Goal: Task Accomplishment & Management: Complete application form

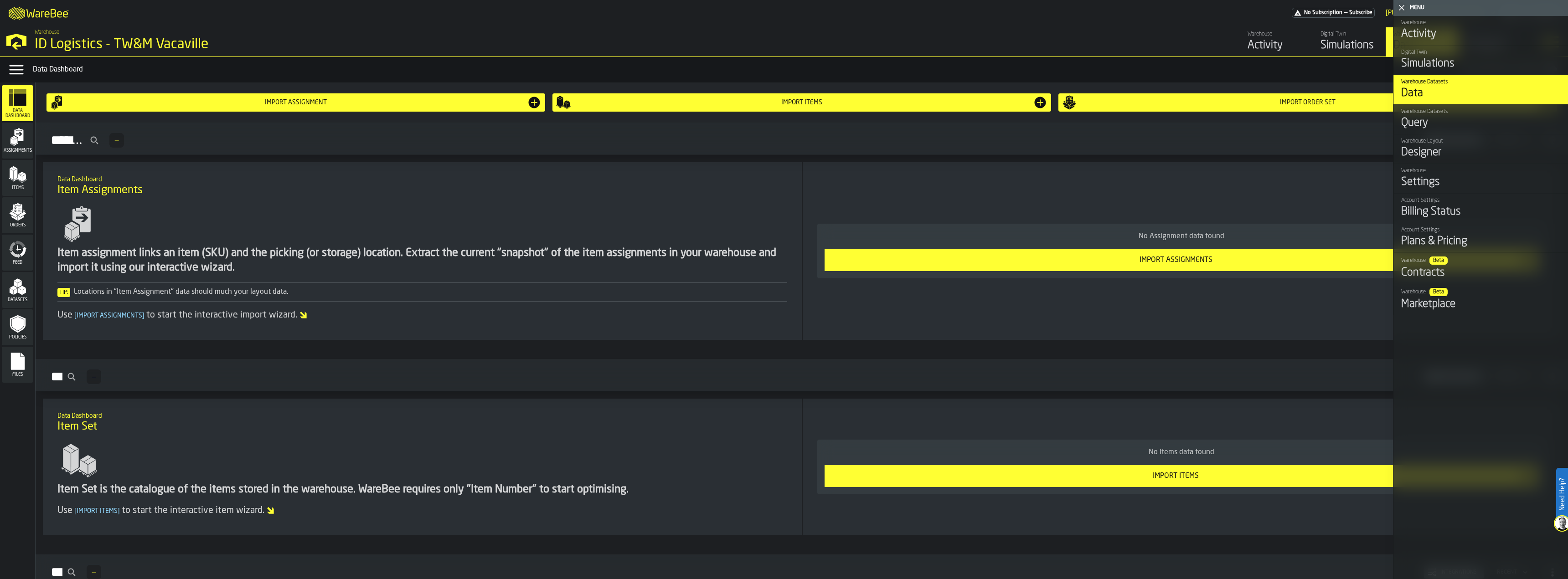
scroll to position [348, 0]
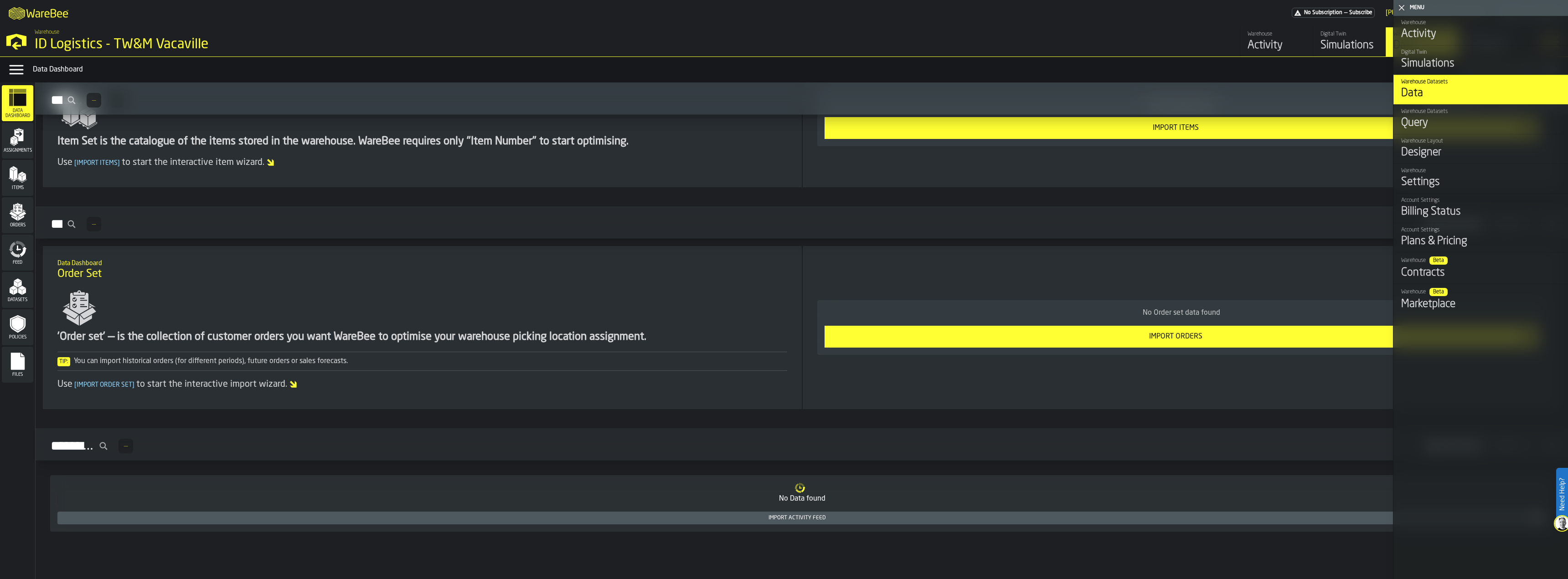
click at [23, 291] on polygon "menu Datasets" at bounding box center [24, 291] width 4 height 7
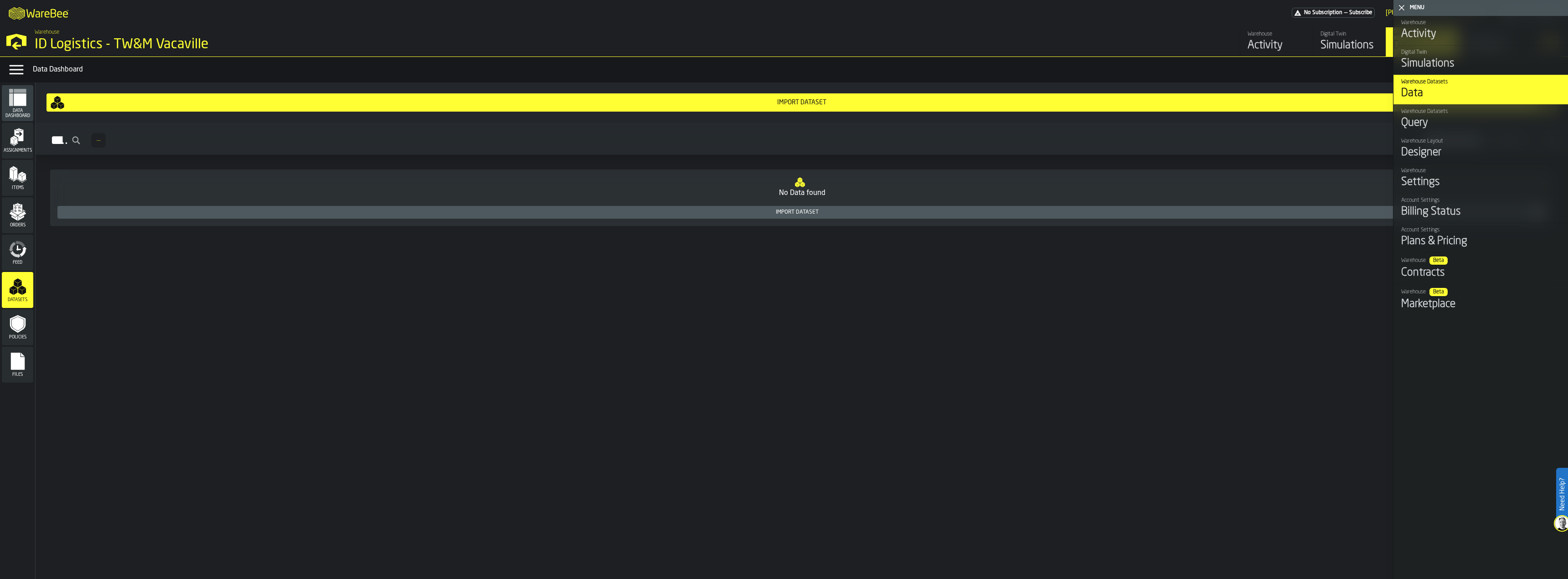
click at [18, 254] on icon "menu Feed" at bounding box center [18, 249] width 18 height 18
click at [16, 317] on icon "menu Policies" at bounding box center [17, 324] width 15 height 18
click at [10, 194] on div "Items" at bounding box center [18, 178] width 32 height 36
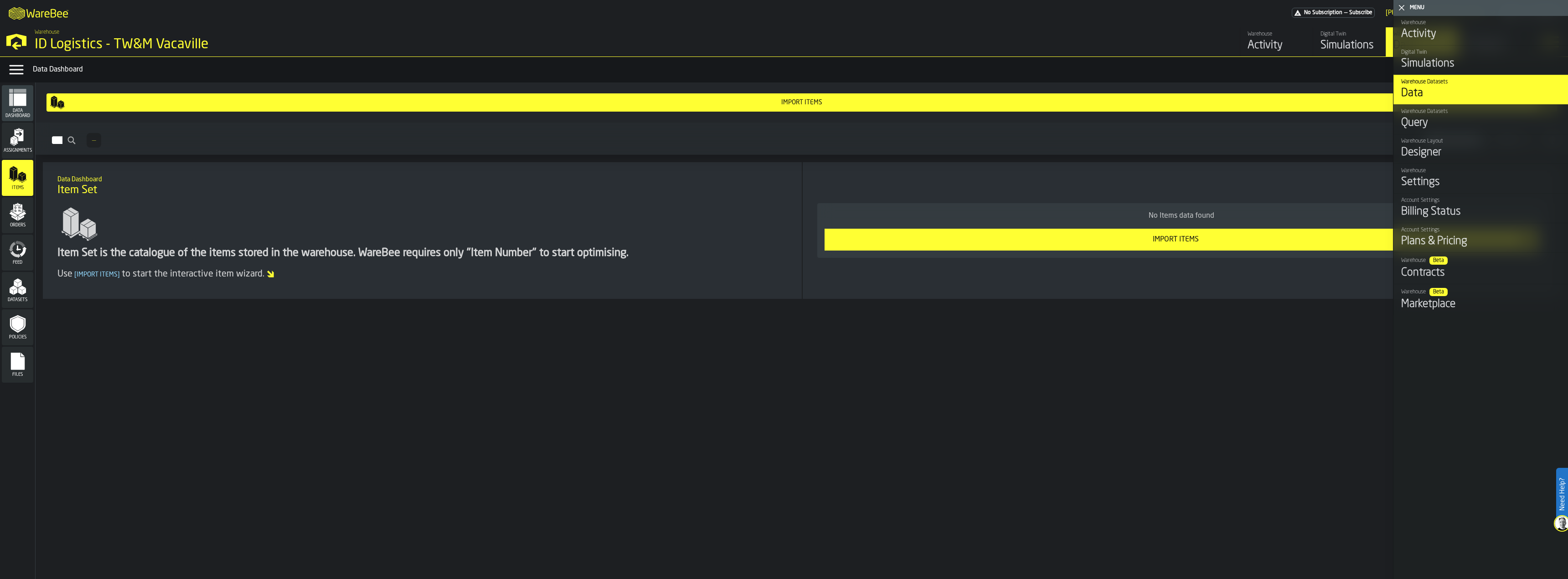
click at [15, 214] on icon "menu Orders" at bounding box center [18, 212] width 18 height 18
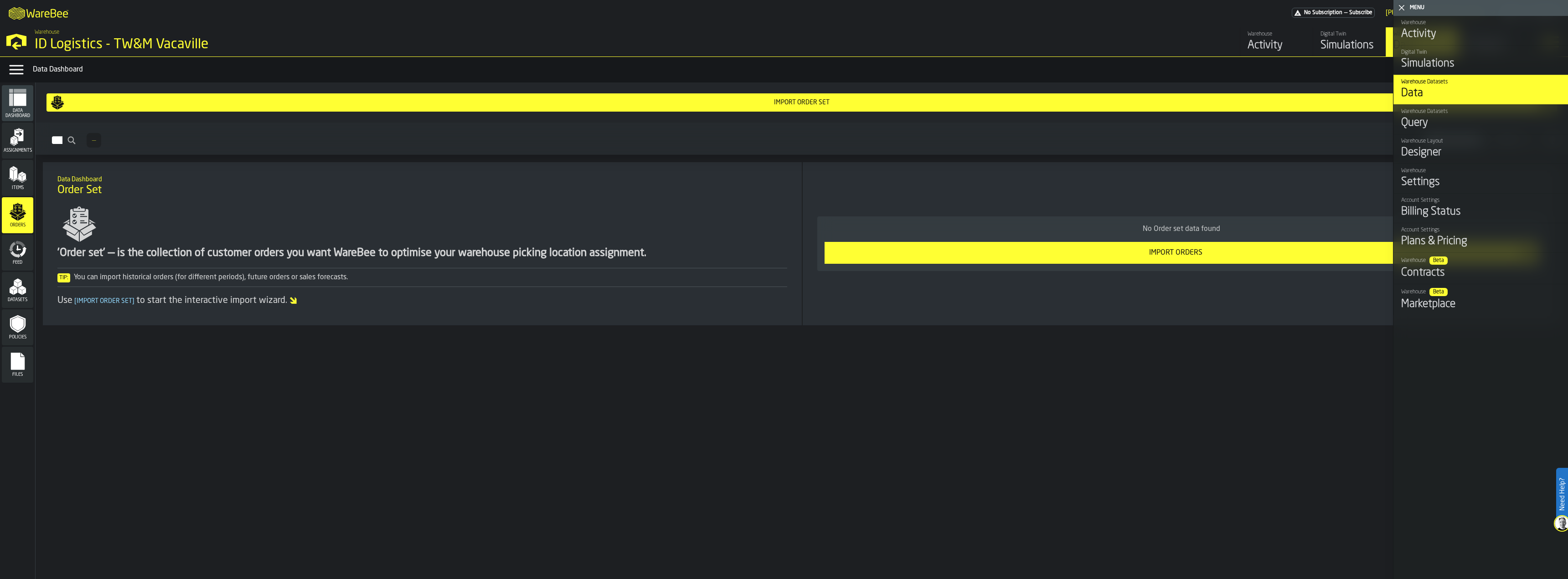
click at [22, 150] on span "Assignments" at bounding box center [18, 150] width 32 height 5
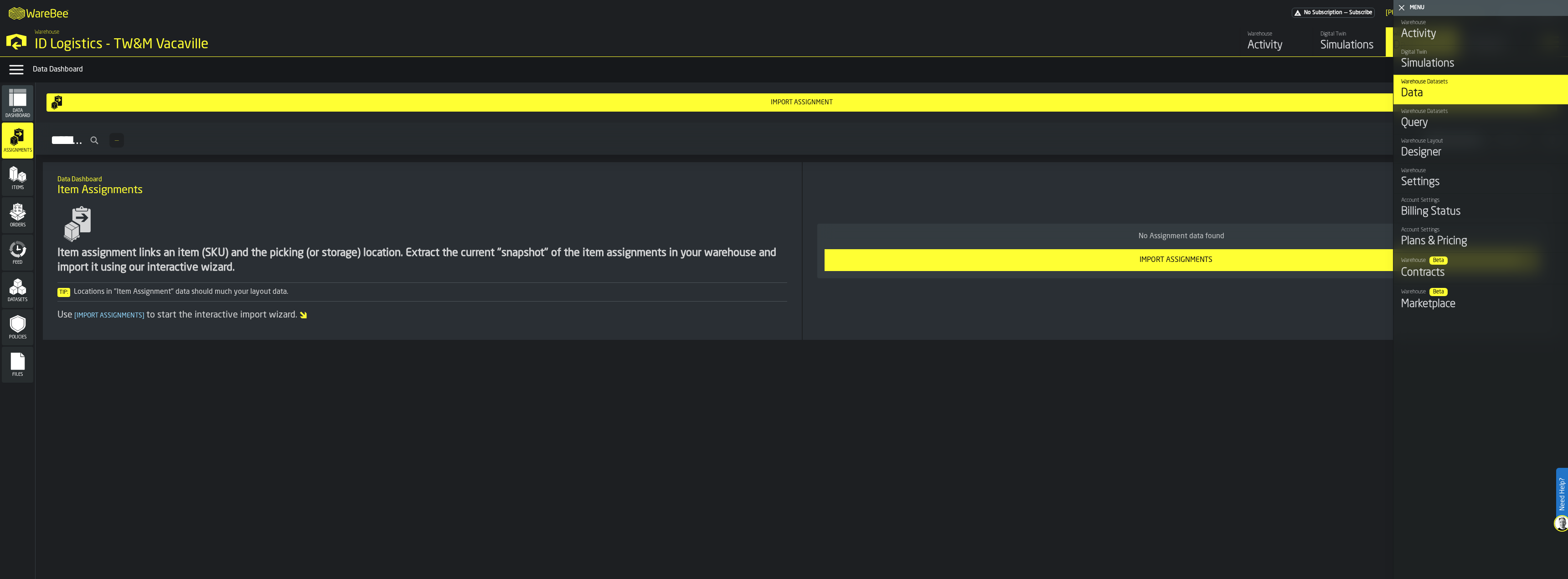
click at [22, 167] on icon "menu Items" at bounding box center [18, 175] width 18 height 18
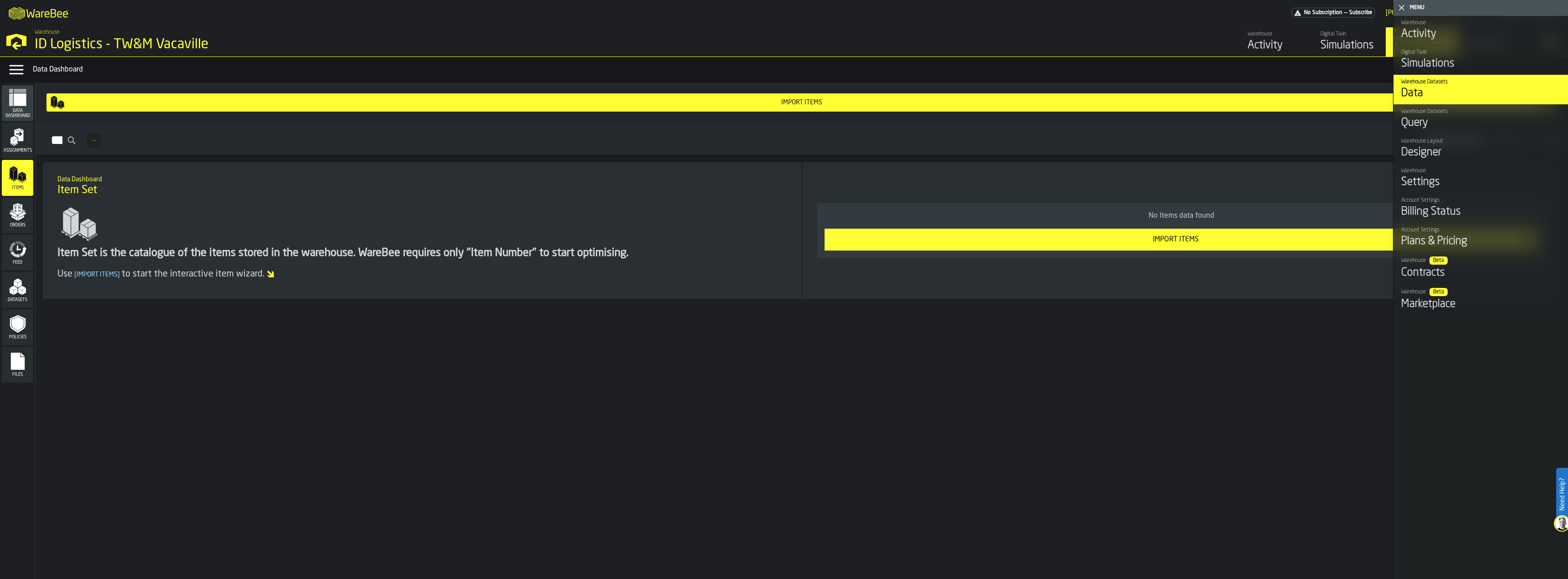
click at [24, 90] on rect "menu Data Dashboard" at bounding box center [19, 91] width 12 height 4
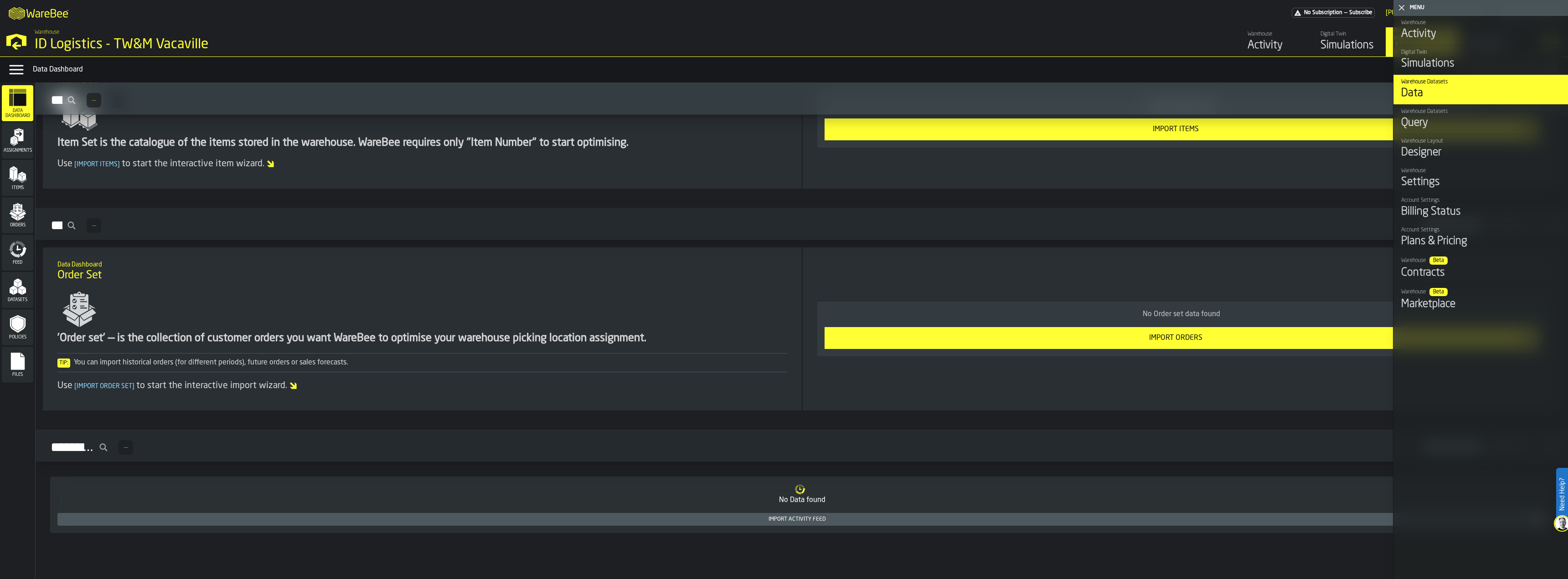
scroll to position [348, 0]
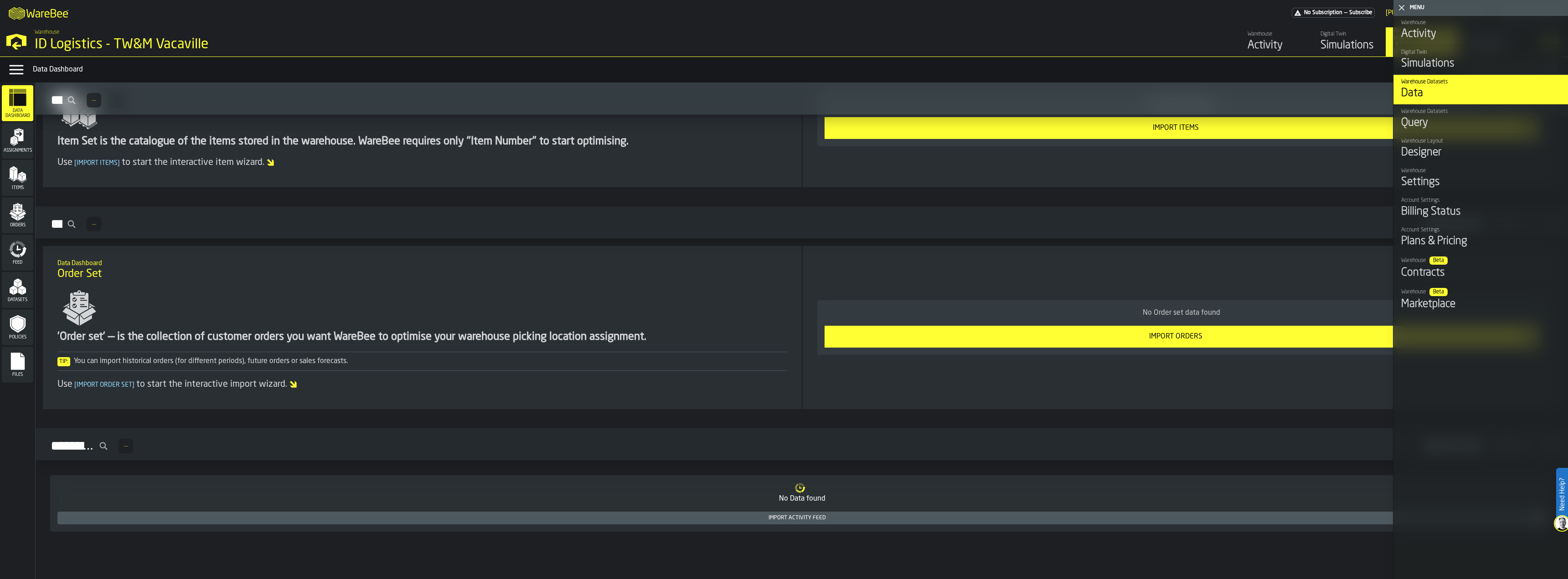
click at [21, 363] on rect "menu Files" at bounding box center [17, 364] width 13 height 6
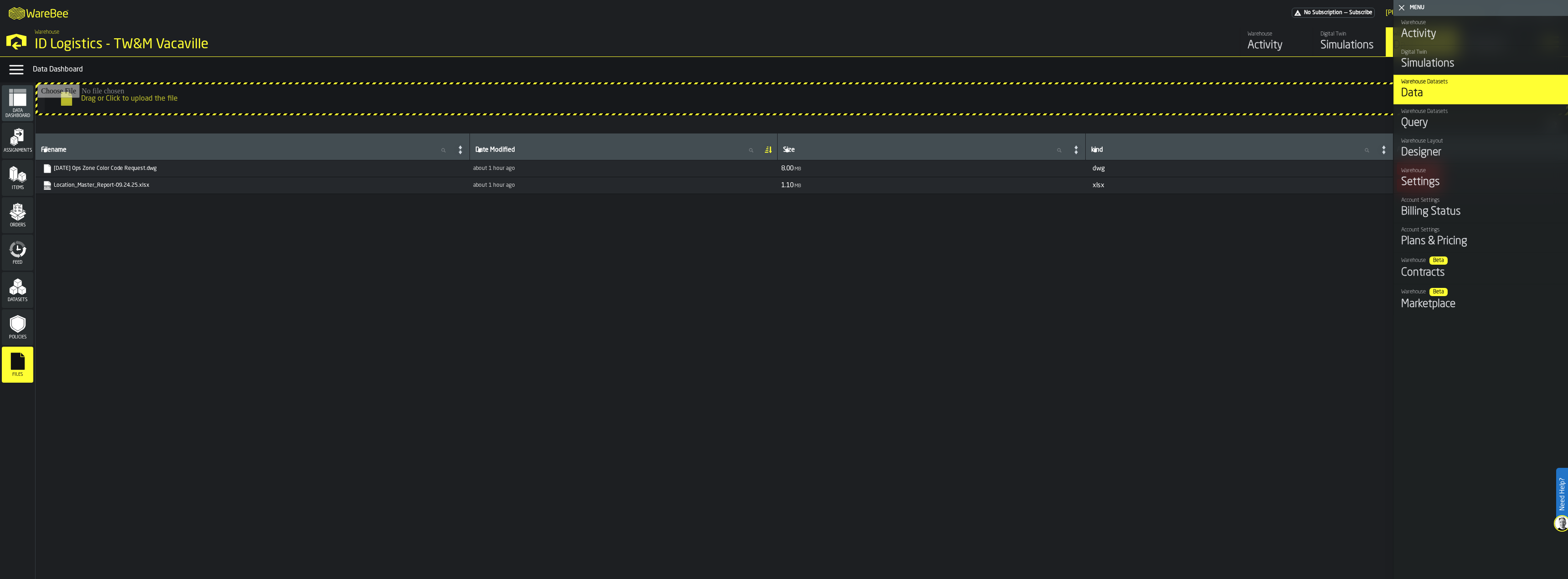
click at [1446, 140] on div "Warehouse Layout" at bounding box center [1481, 141] width 159 height 6
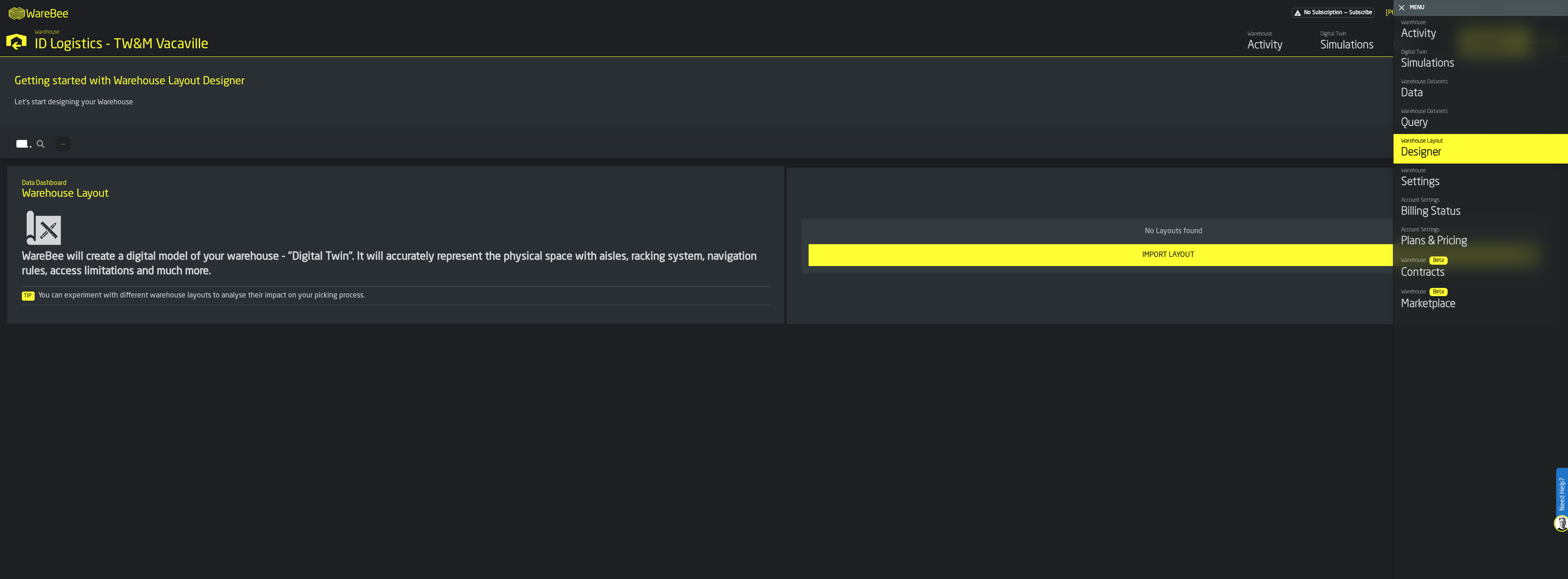
click at [1440, 124] on div "Query" at bounding box center [1481, 123] width 159 height 15
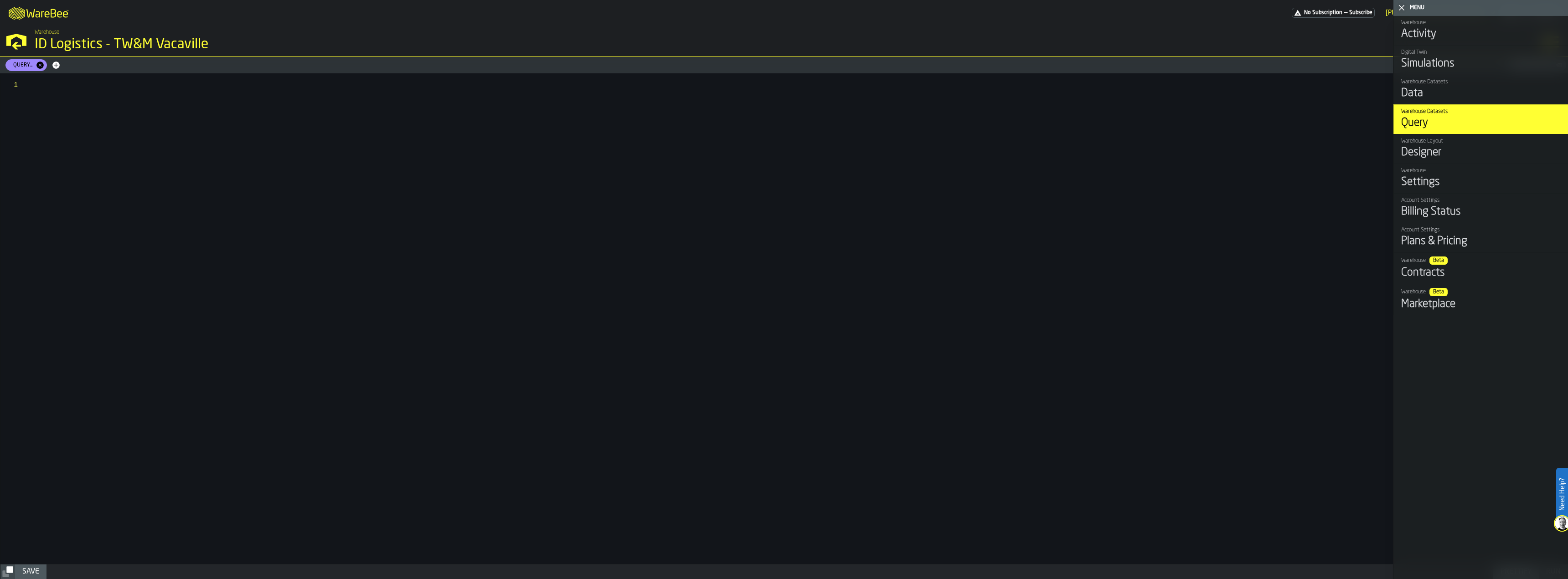
click at [1443, 74] on link "Digital Twin Simulations" at bounding box center [1480, 60] width 175 height 30
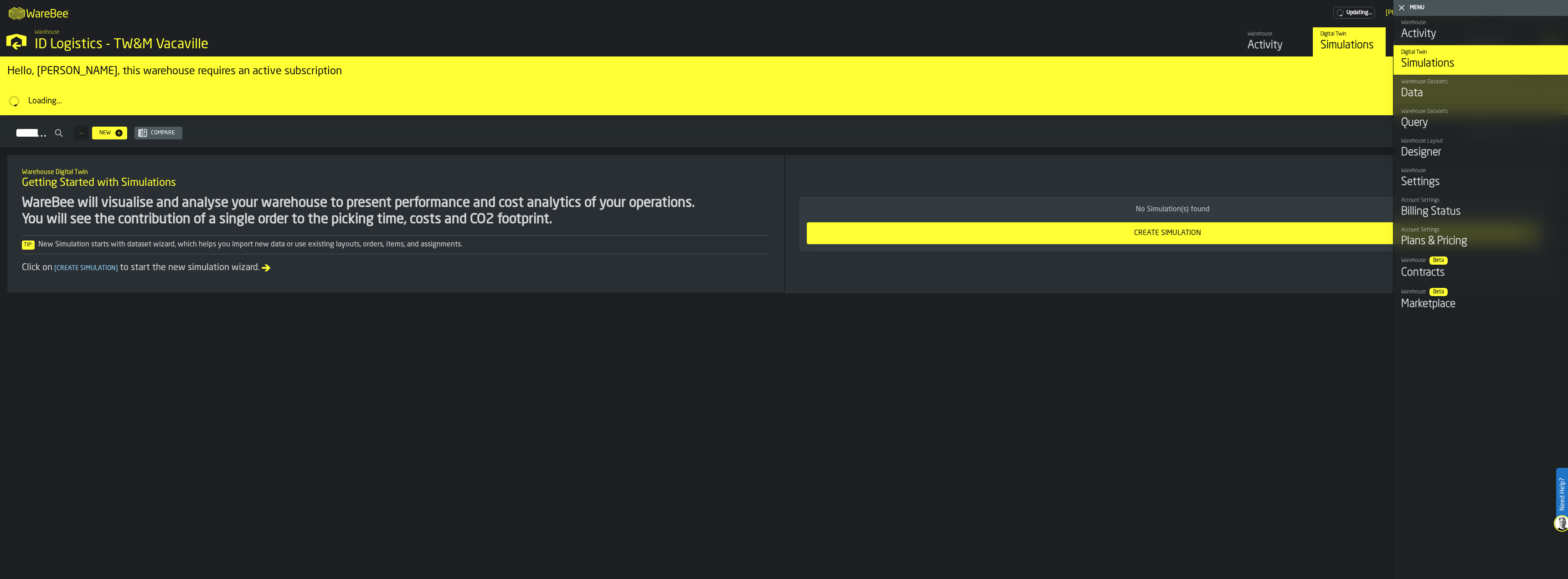
click at [1442, 1] on header "Menu" at bounding box center [1480, 8] width 175 height 16
click at [1441, 30] on div "Activity" at bounding box center [1481, 34] width 159 height 15
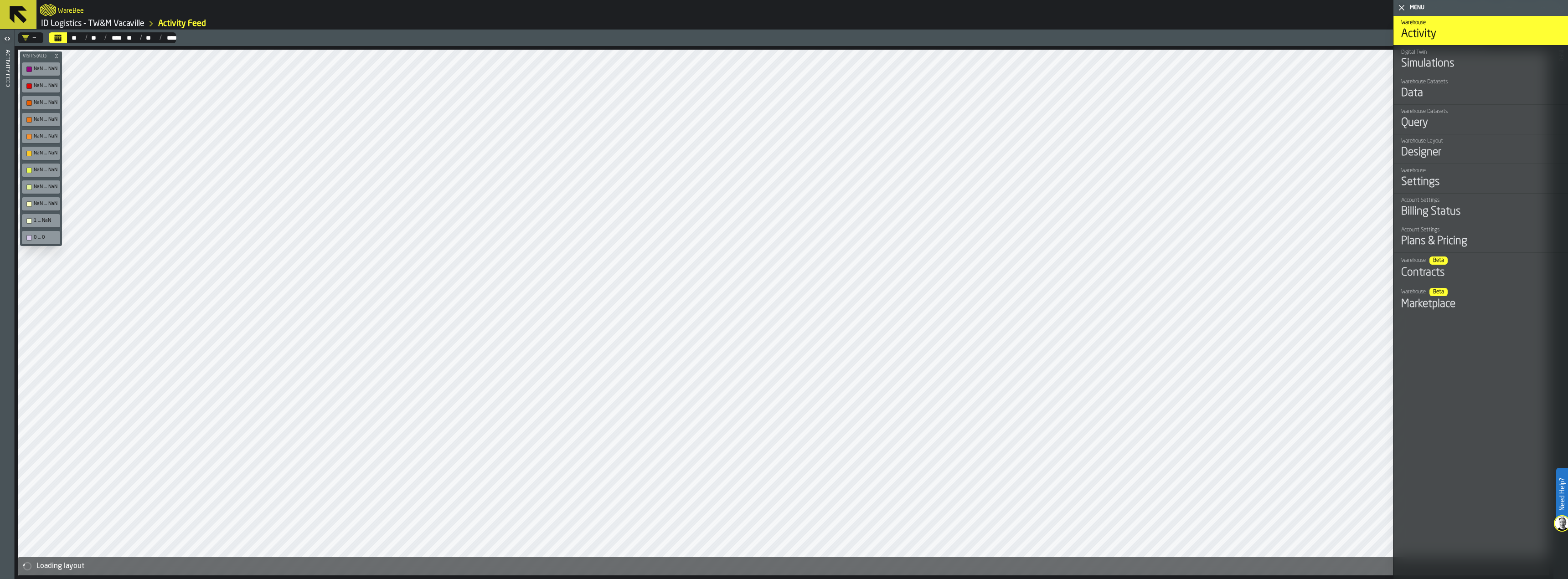
click at [29, 19] on icon at bounding box center [18, 15] width 22 height 22
click at [115, 24] on link "ID Logistics - TW&M Vacaville" at bounding box center [93, 24] width 103 height 10
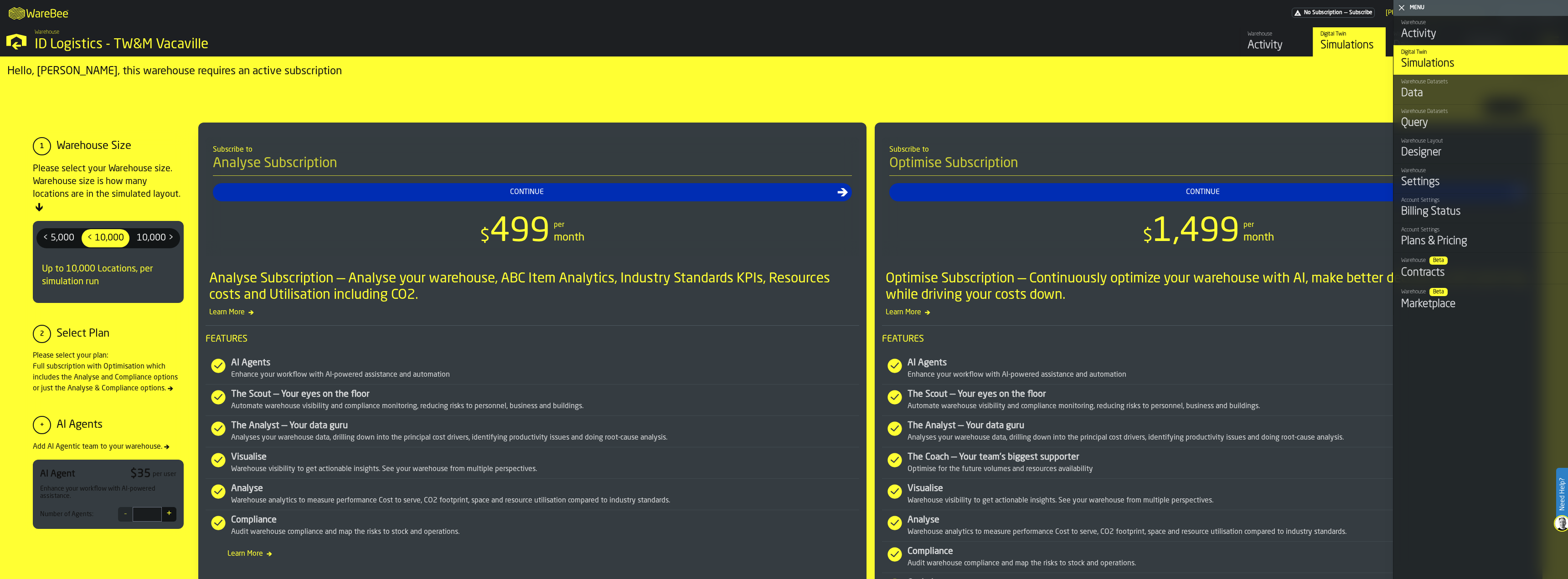
click at [1396, 6] on icon "button-toggle-Close me" at bounding box center [1402, 8] width 11 height 11
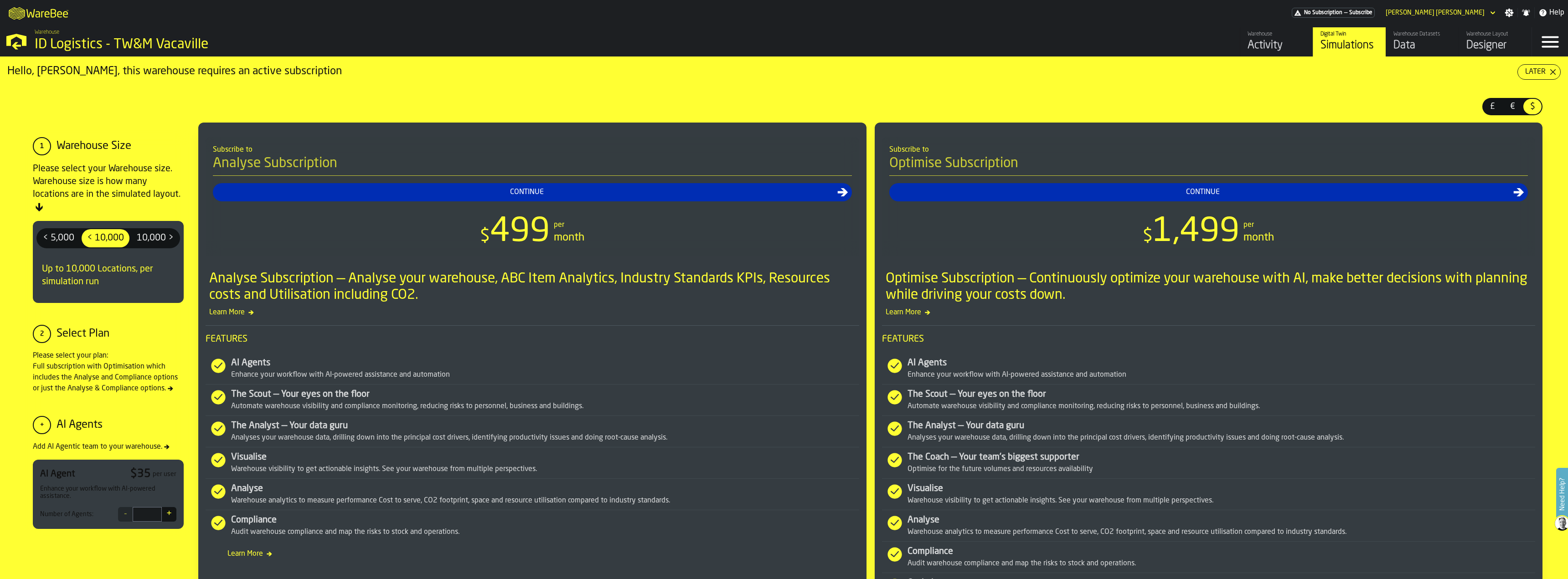
click at [1542, 72] on div "Later" at bounding box center [1536, 72] width 28 height 11
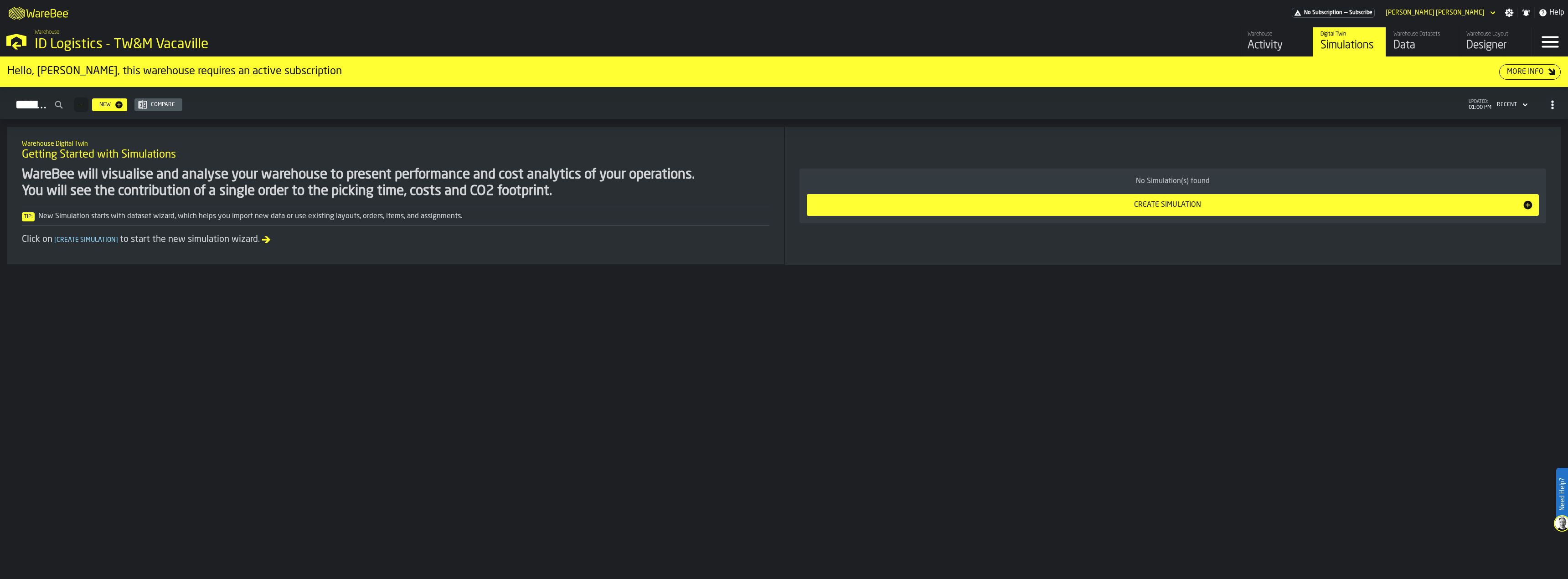
click at [1425, 49] on div "Data" at bounding box center [1422, 46] width 58 height 15
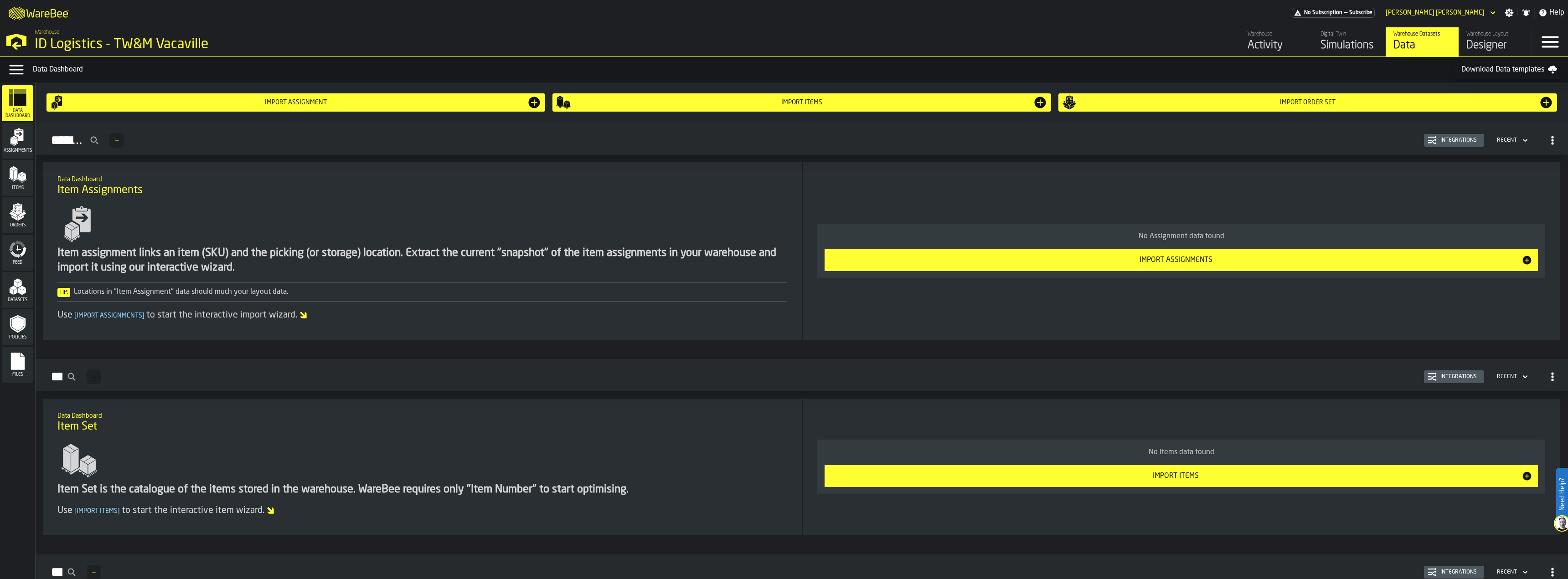
click at [22, 330] on icon "menu Policies" at bounding box center [17, 324] width 15 height 18
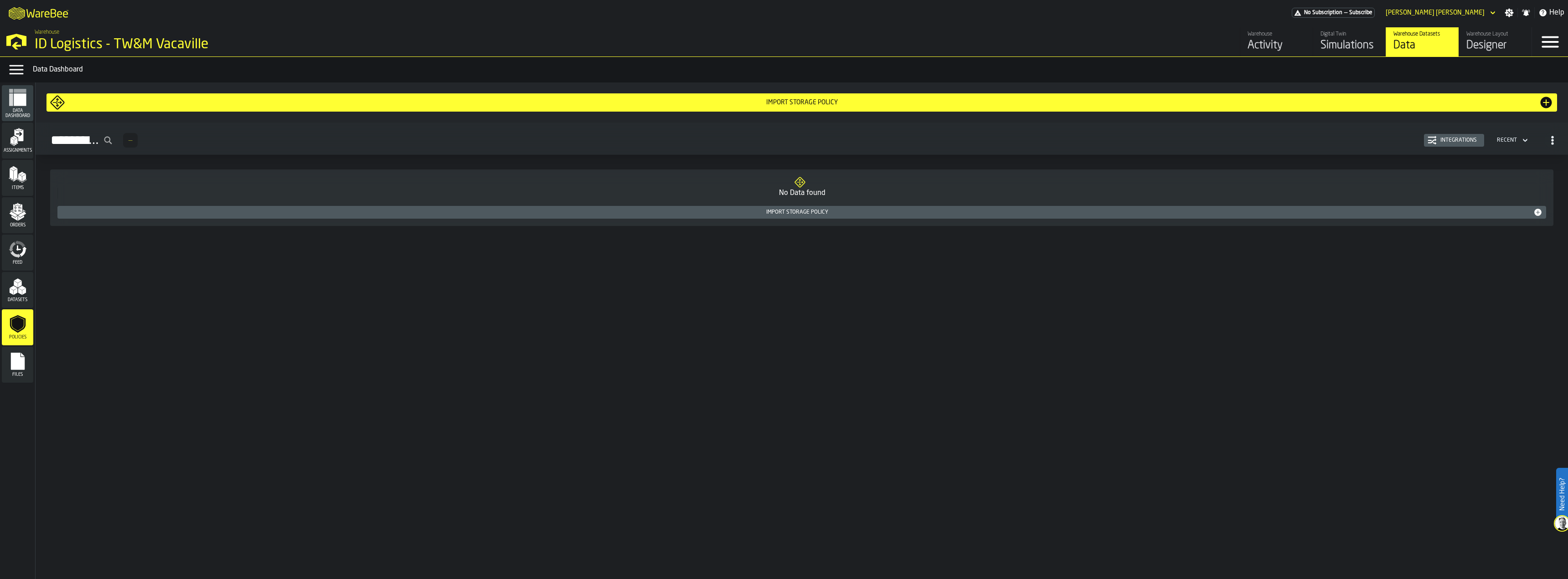
click at [21, 287] on icon "menu Datasets" at bounding box center [18, 286] width 18 height 18
click at [19, 302] on span "Datasets" at bounding box center [18, 300] width 32 height 5
click at [24, 314] on div "Policies" at bounding box center [18, 327] width 32 height 36
click at [768, 213] on div "Import Storage Policy" at bounding box center [797, 212] width 1472 height 6
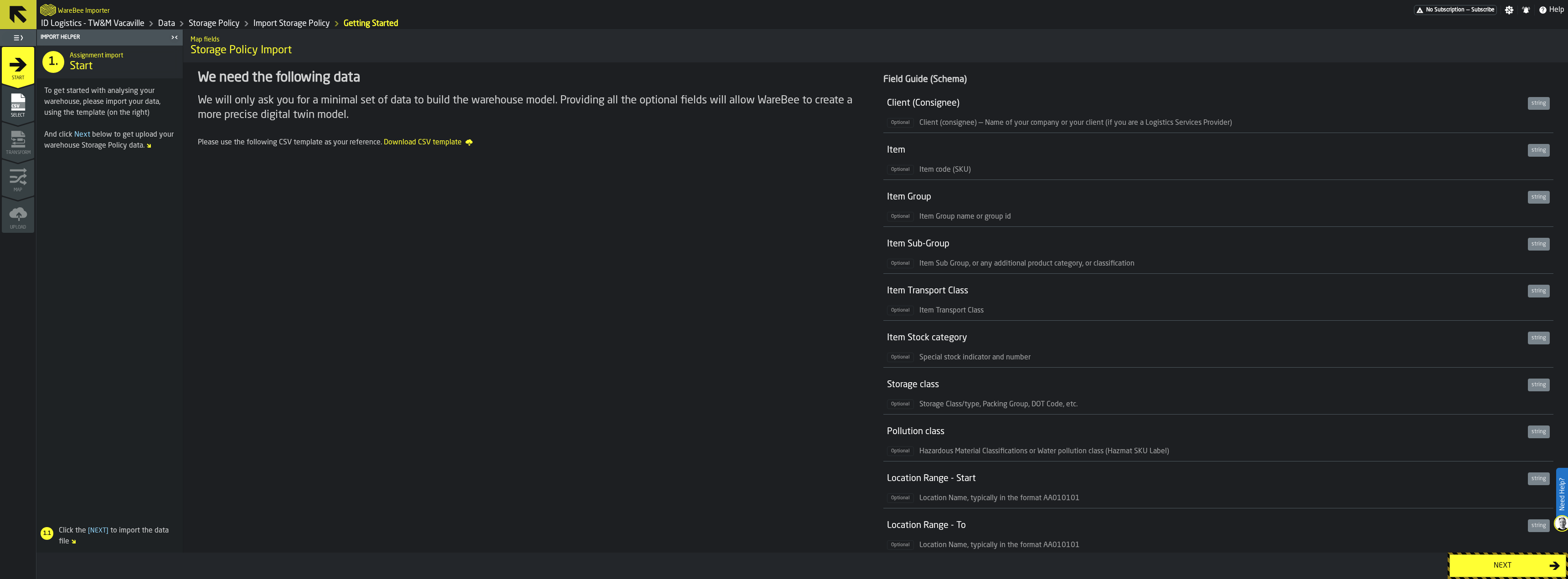
click at [293, 21] on link "Import Storage Policy" at bounding box center [292, 24] width 77 height 10
click at [222, 21] on link "Storage Policy" at bounding box center [214, 24] width 51 height 10
